Goal: Task Accomplishment & Management: Complete application form

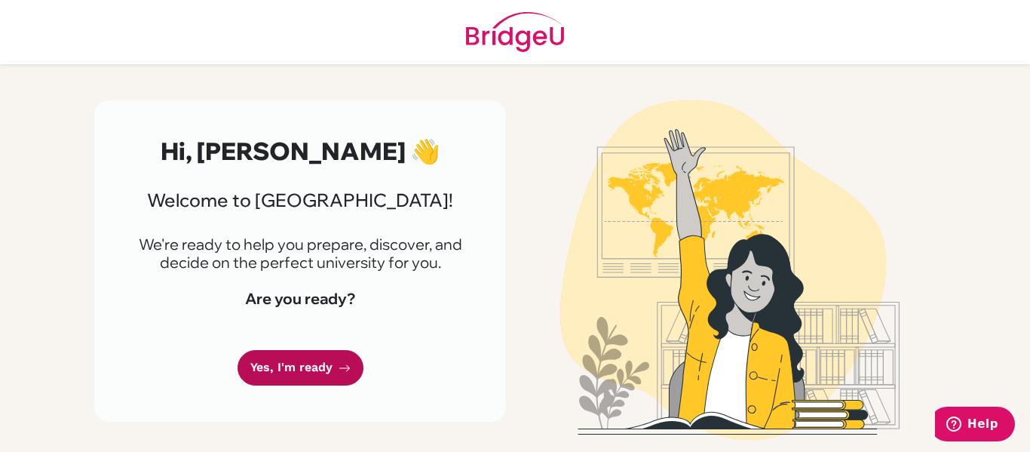
click at [327, 362] on link "Yes, I'm ready" at bounding box center [300, 367] width 126 height 35
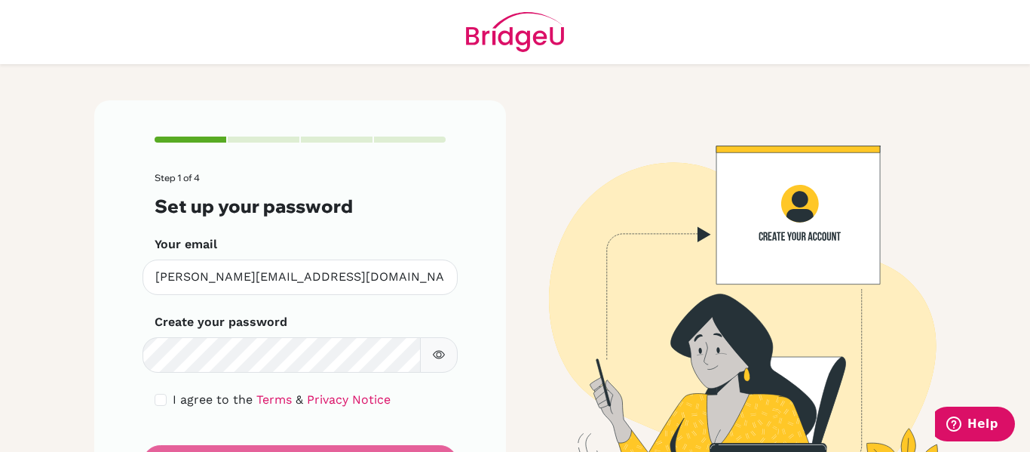
scroll to position [78, 0]
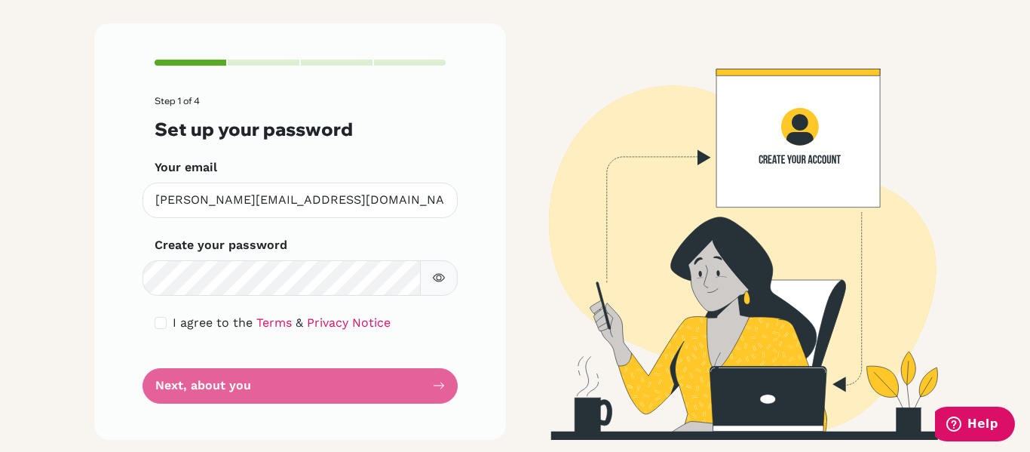
click at [441, 276] on icon "button" at bounding box center [439, 277] width 12 height 12
click at [279, 383] on form "Step 1 of 4 Set up your password Your email [PERSON_NAME][EMAIL_ADDRESS][DOMAIN…" at bounding box center [300, 250] width 291 height 308
click at [377, 390] on form "Step 1 of 4 Set up your password Your email [PERSON_NAME][EMAIL_ADDRESS][DOMAIN…" at bounding box center [300, 250] width 291 height 308
click at [163, 325] on input "checkbox" at bounding box center [161, 323] width 12 height 12
checkbox input "true"
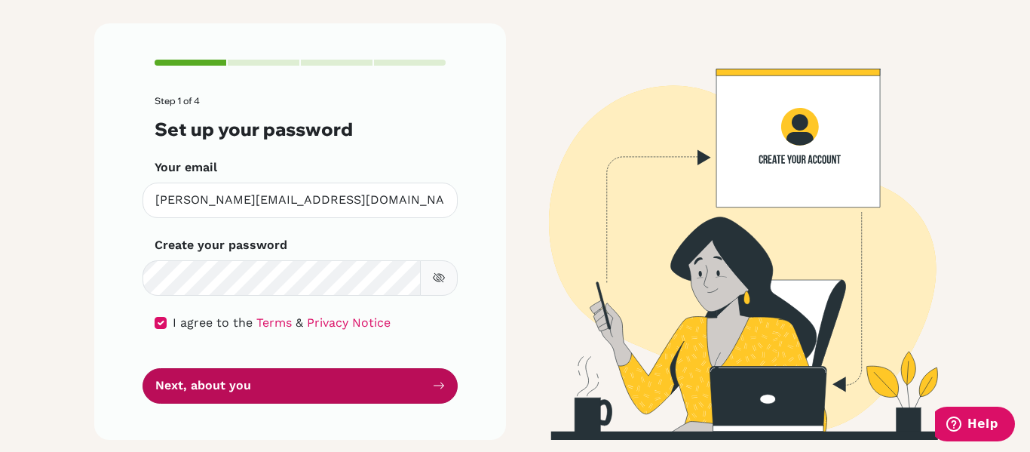
click at [405, 378] on button "Next, about you" at bounding box center [299, 385] width 315 height 35
